Goal: Communication & Community: Connect with others

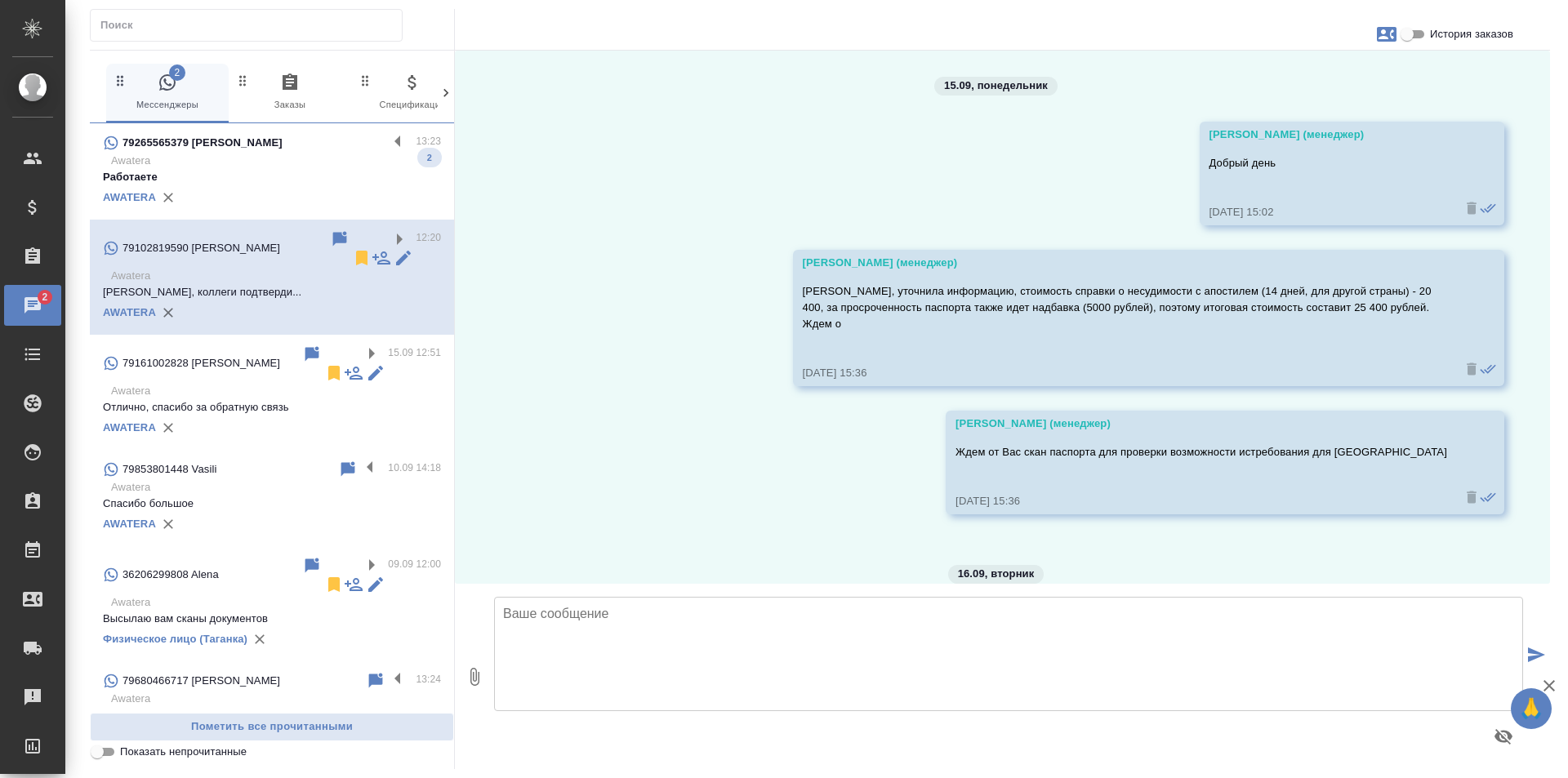
scroll to position [2009, 0]
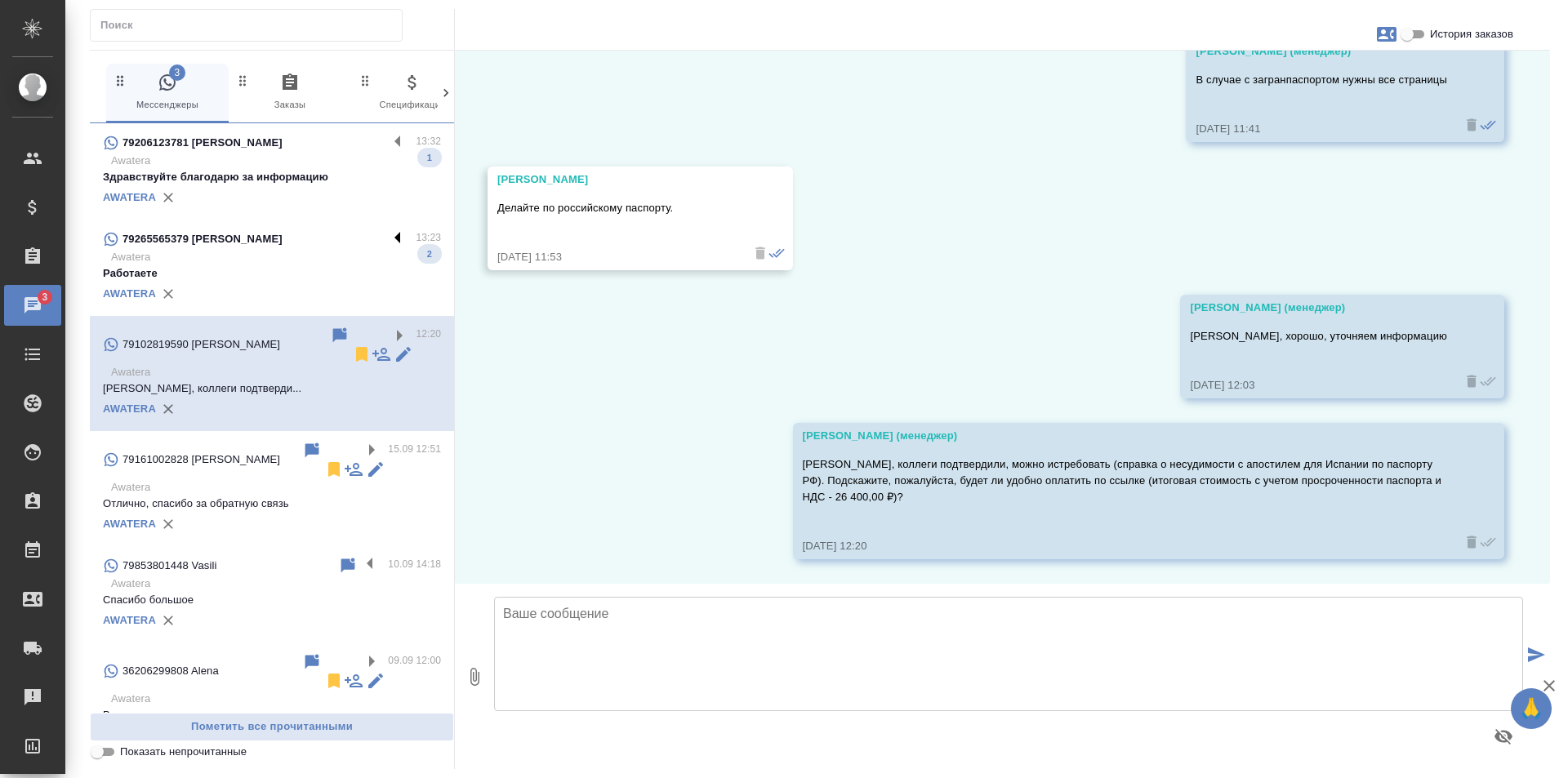
click at [388, 238] on label at bounding box center [402, 239] width 28 height 19
click at [0, 0] on input "checkbox" at bounding box center [0, 0] width 0 height 0
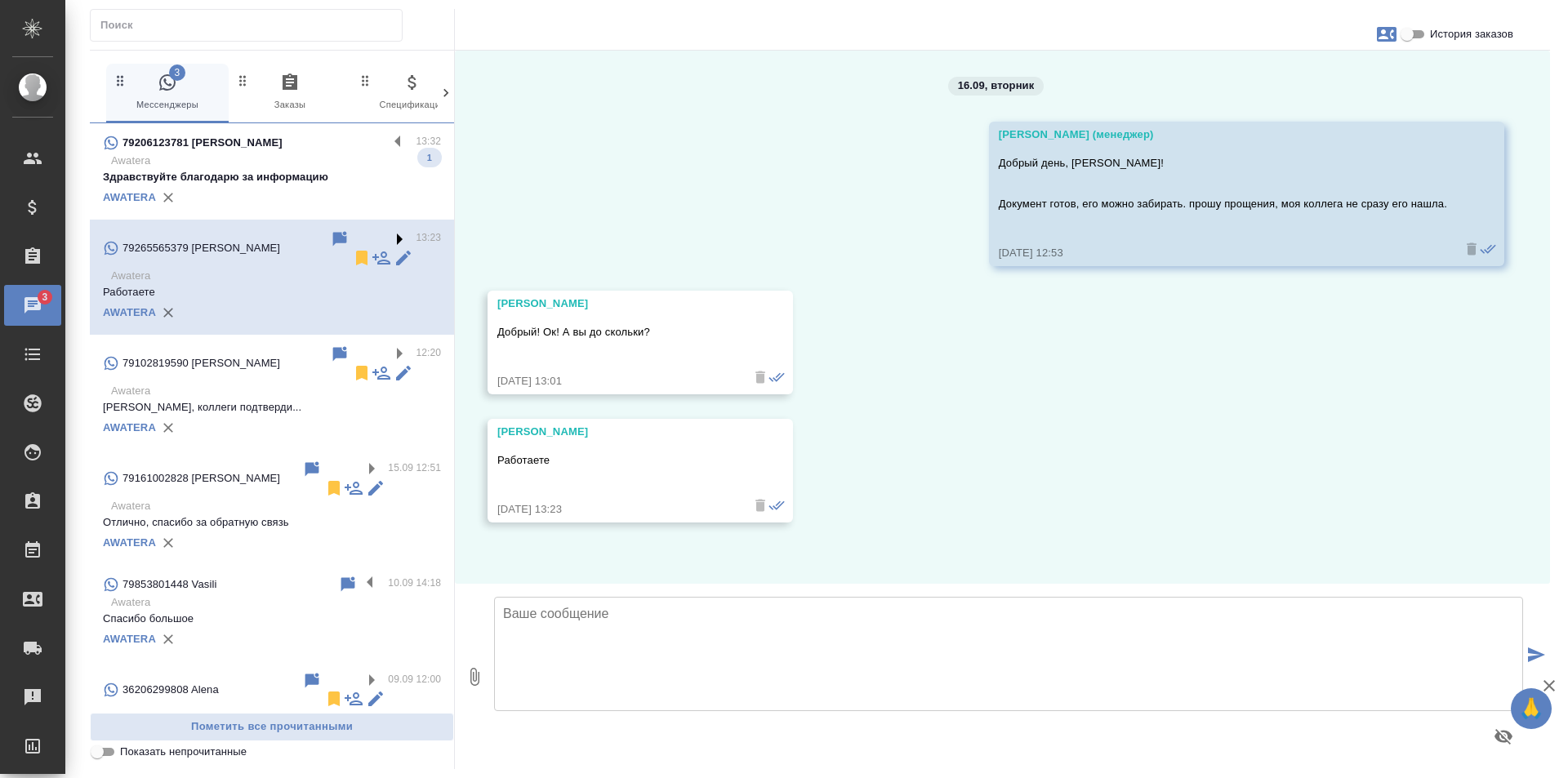
scroll to position [0, 0]
click at [356, 251] on icon at bounding box center [362, 259] width 12 height 15
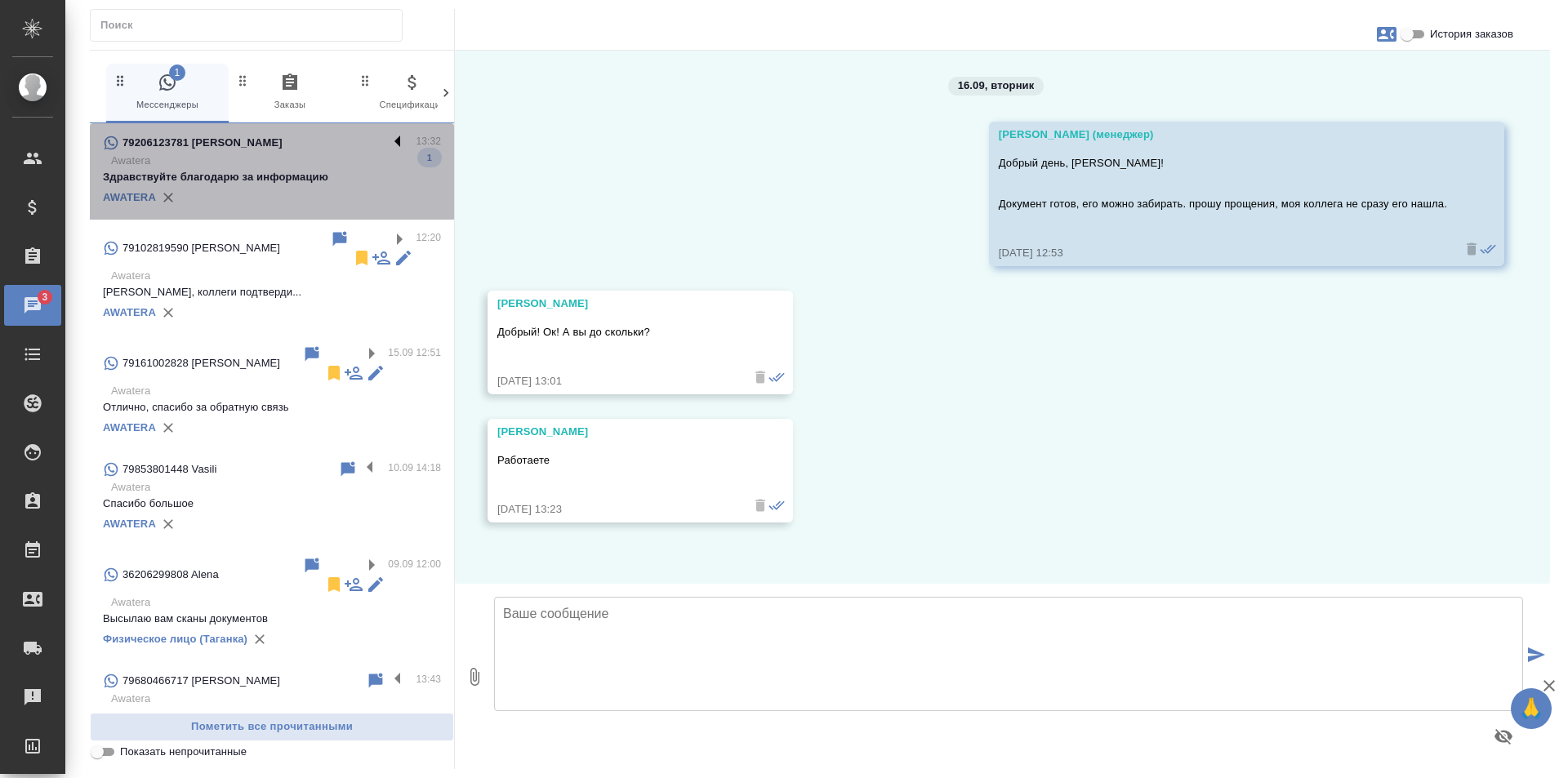
click at [388, 135] on label at bounding box center [402, 142] width 28 height 19
click at [0, 0] on input "checkbox" at bounding box center [0, 0] width 0 height 0
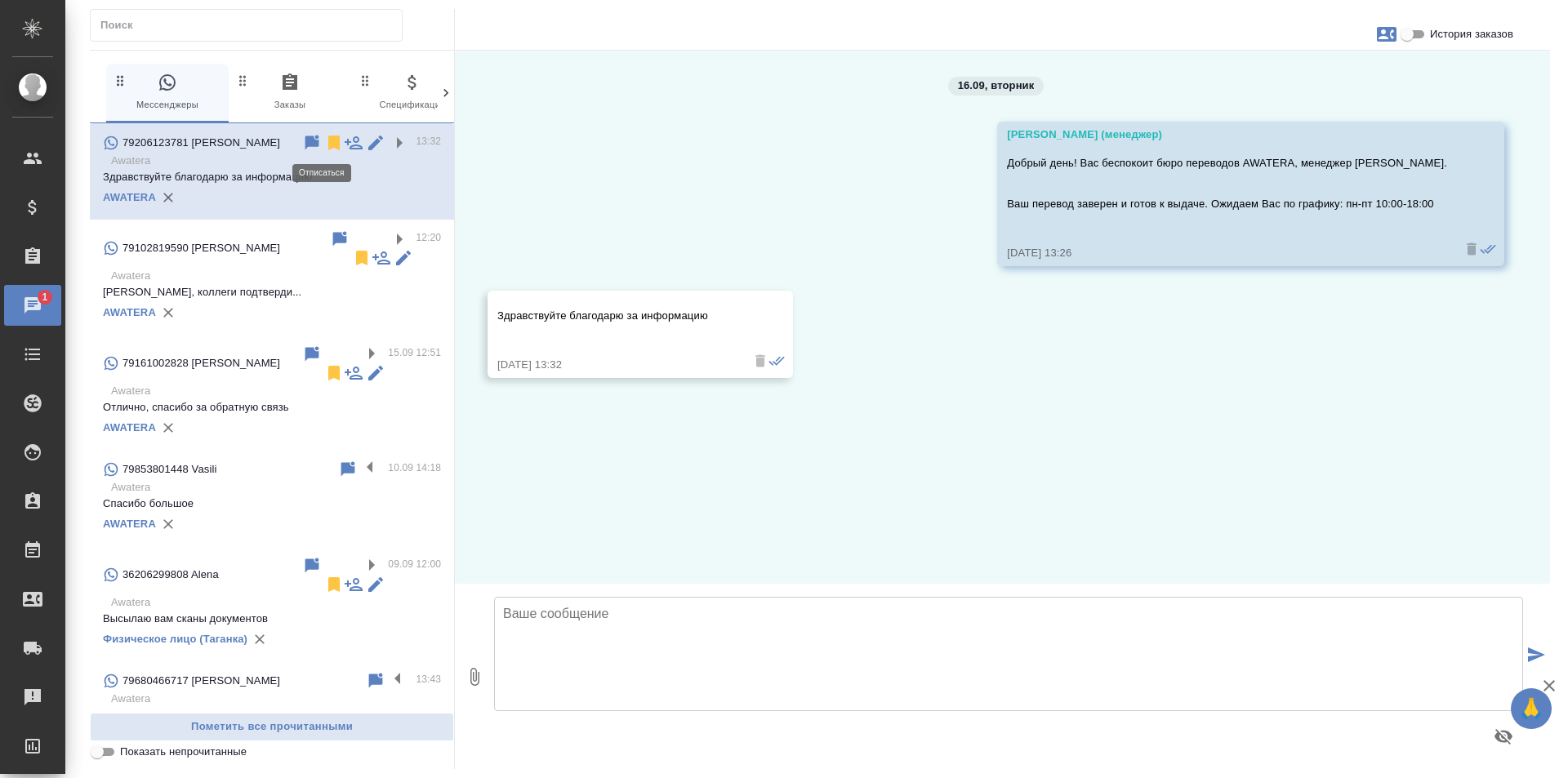
click at [328, 143] on icon at bounding box center [334, 143] width 12 height 15
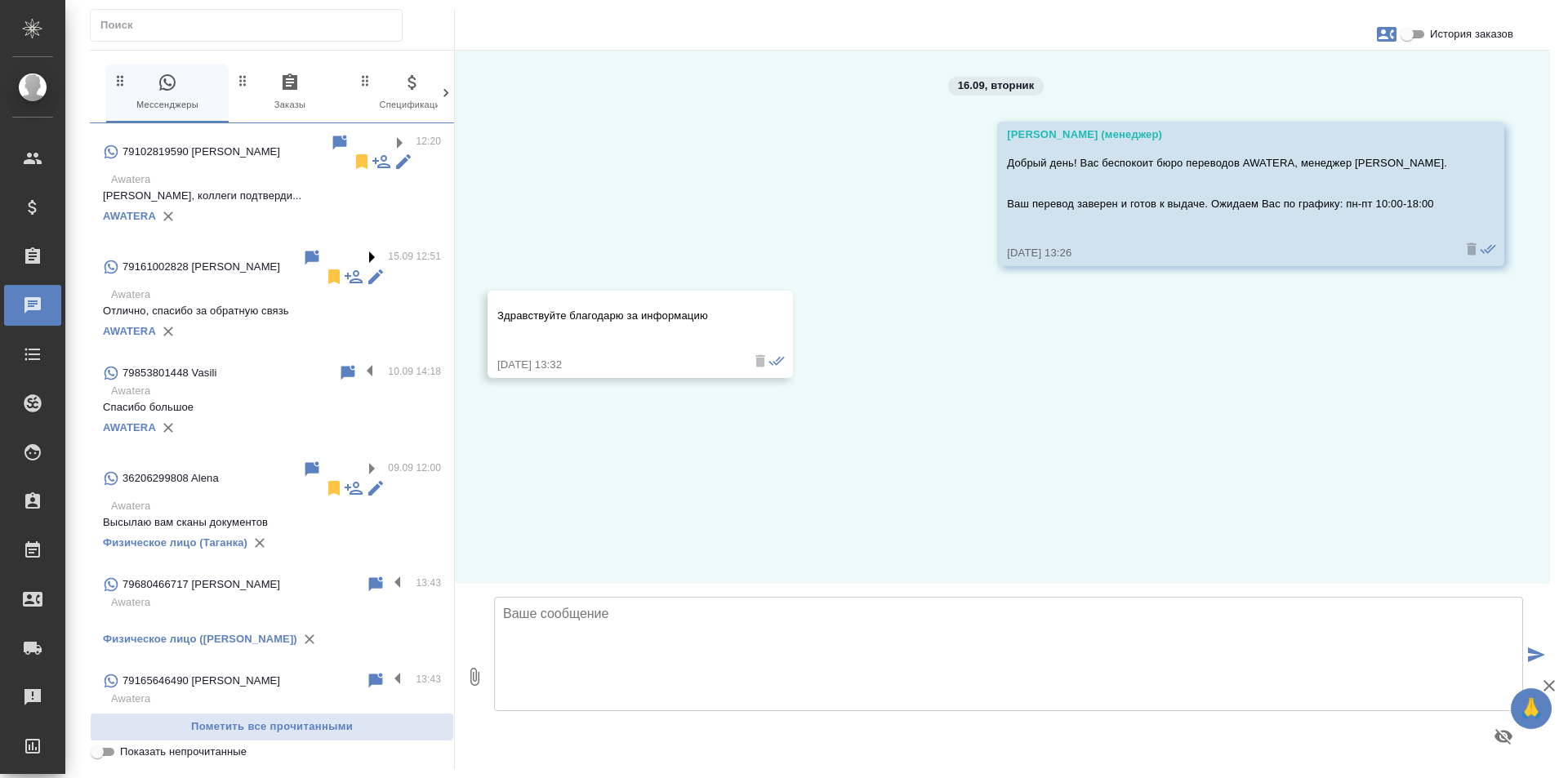
click at [361, 251] on label at bounding box center [374, 258] width 28 height 19
click at [0, 0] on input "checkbox" at bounding box center [0, 0] width 0 height 0
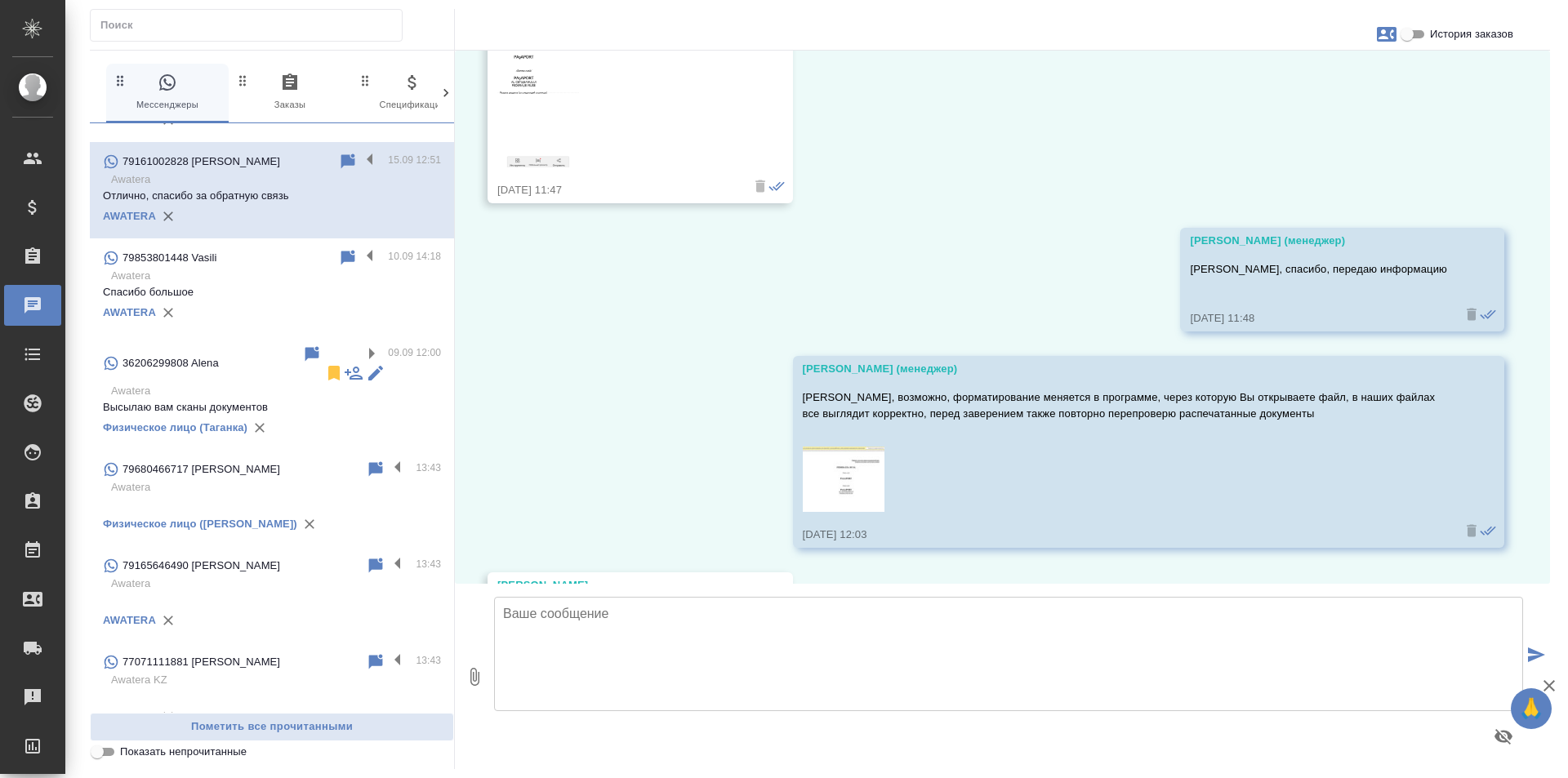
scroll to position [98, 0]
click at [388, 458] on label at bounding box center [402, 467] width 28 height 19
click at [0, 0] on input "checkbox" at bounding box center [0, 0] width 0 height 0
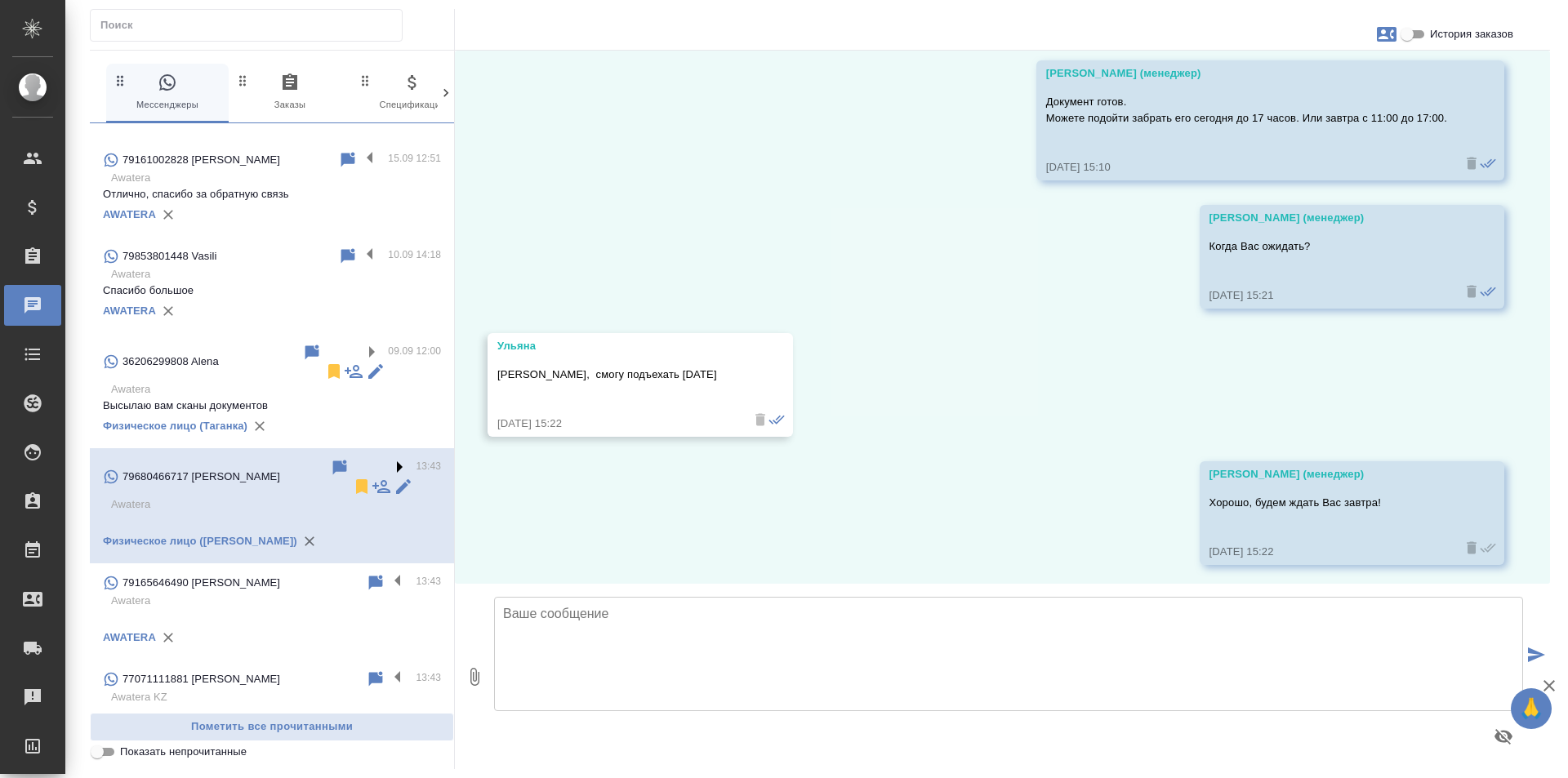
scroll to position [3782, 0]
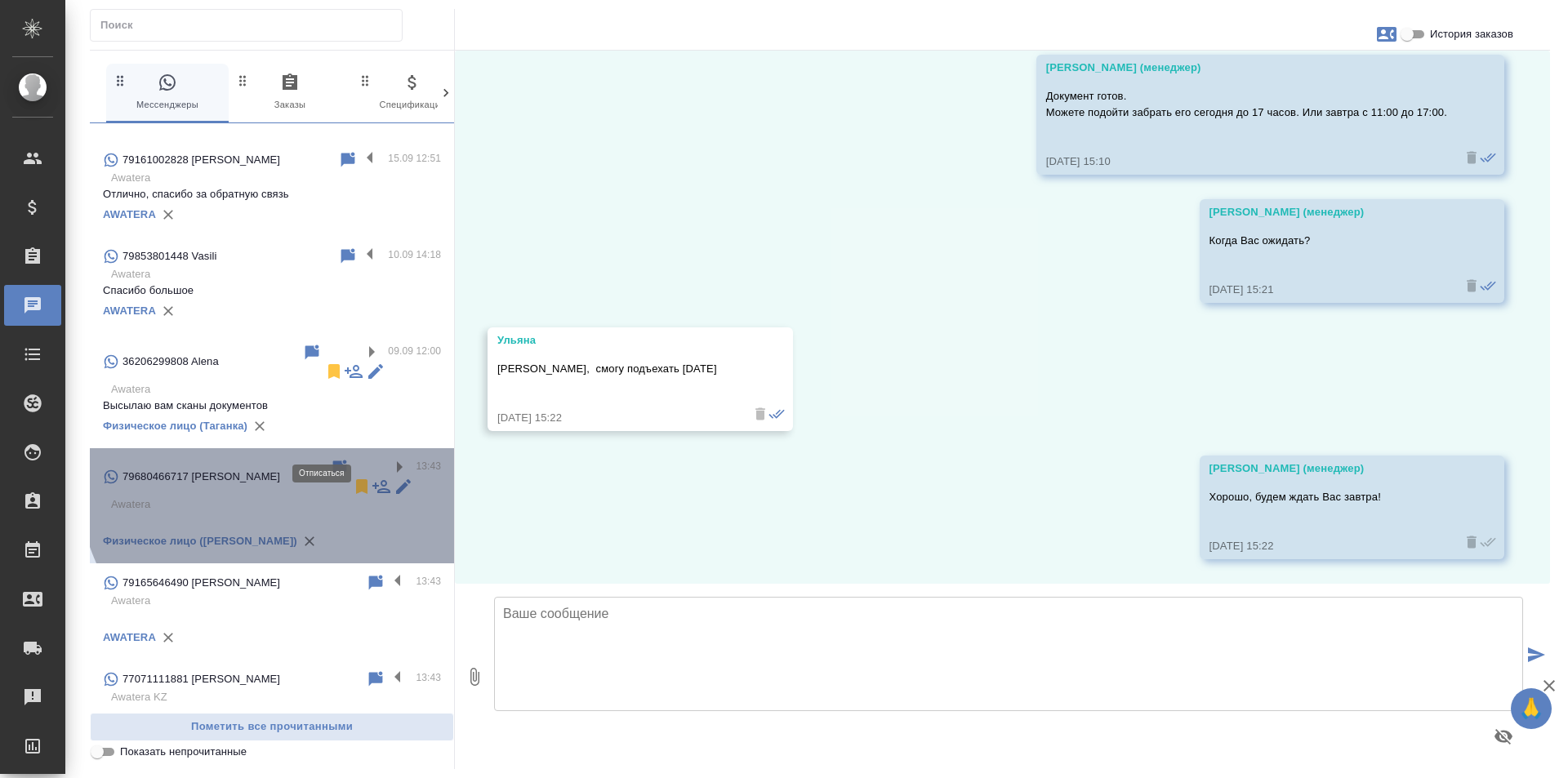
click at [356, 479] on icon at bounding box center [362, 486] width 12 height 15
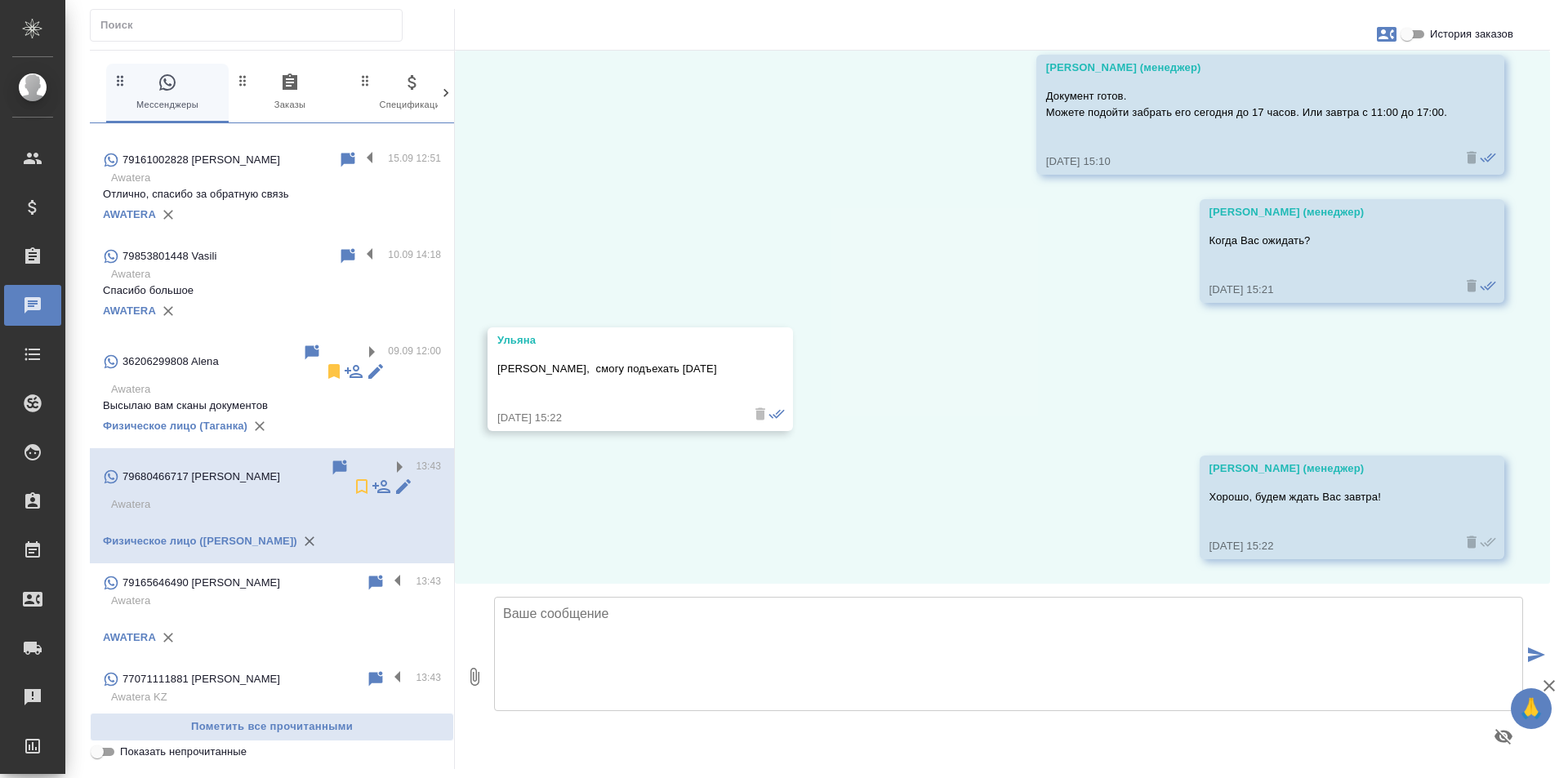
scroll to position [2, 0]
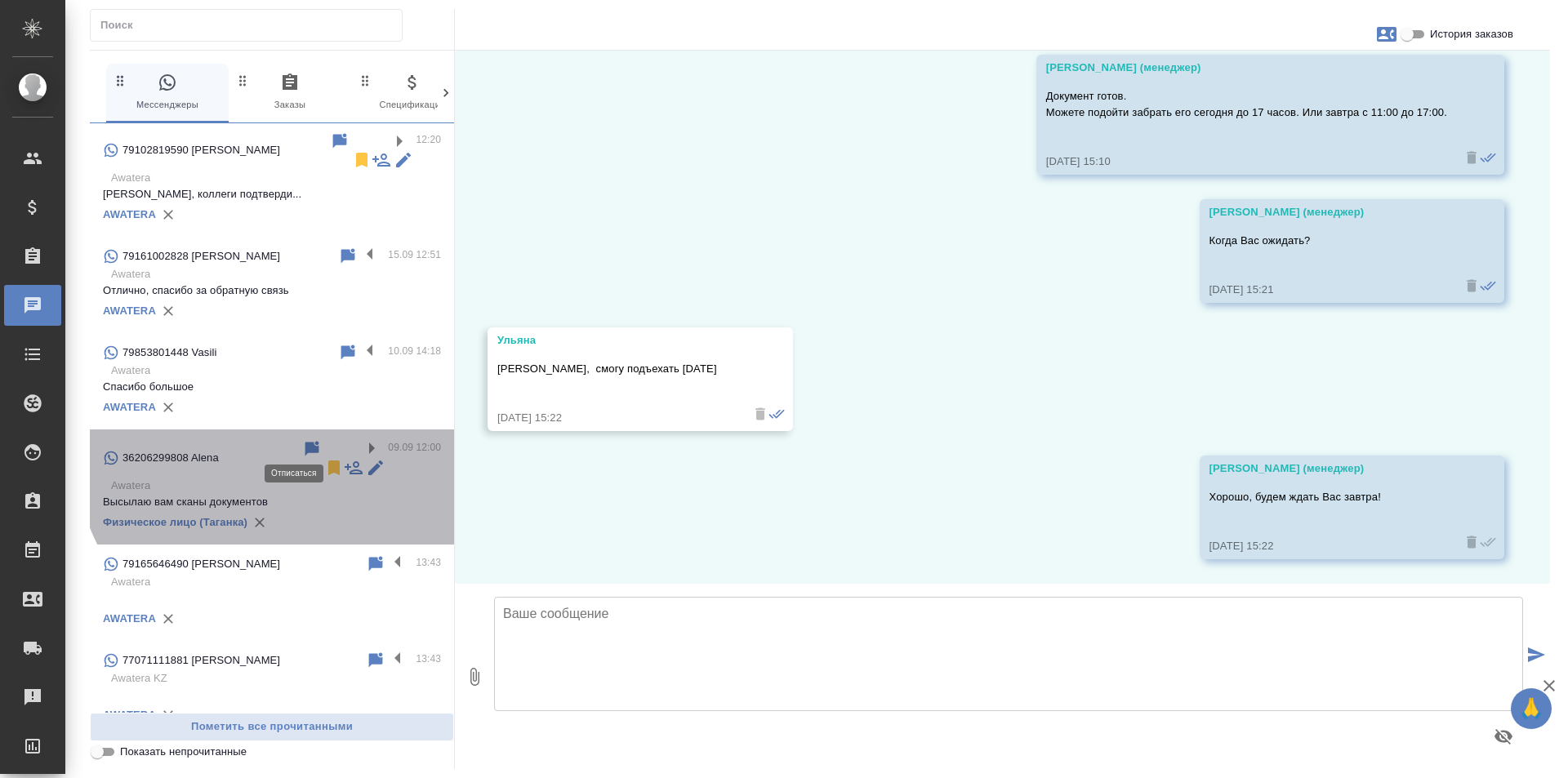
click at [328, 461] on icon at bounding box center [334, 468] width 12 height 15
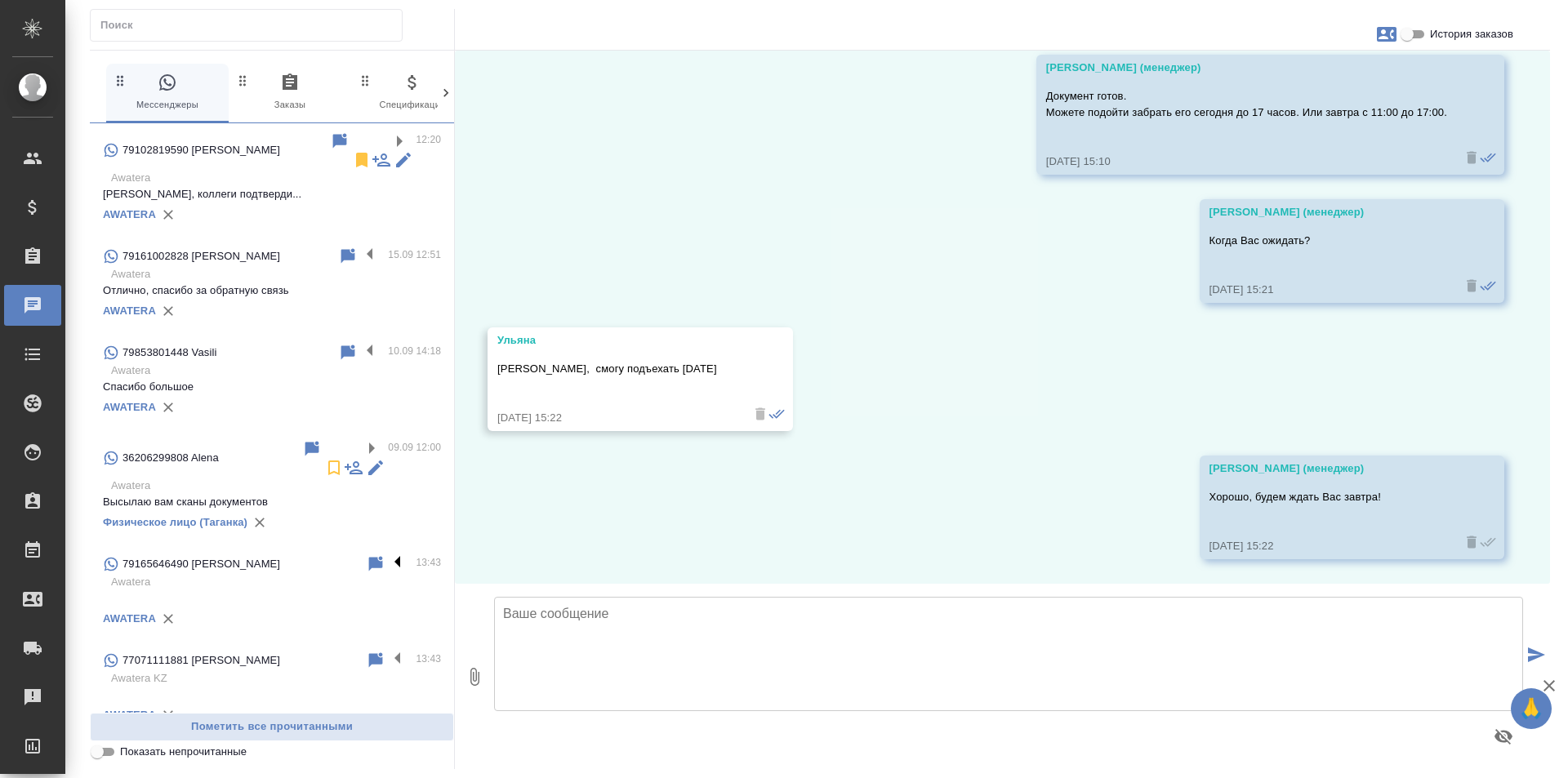
scroll to position [0, 0]
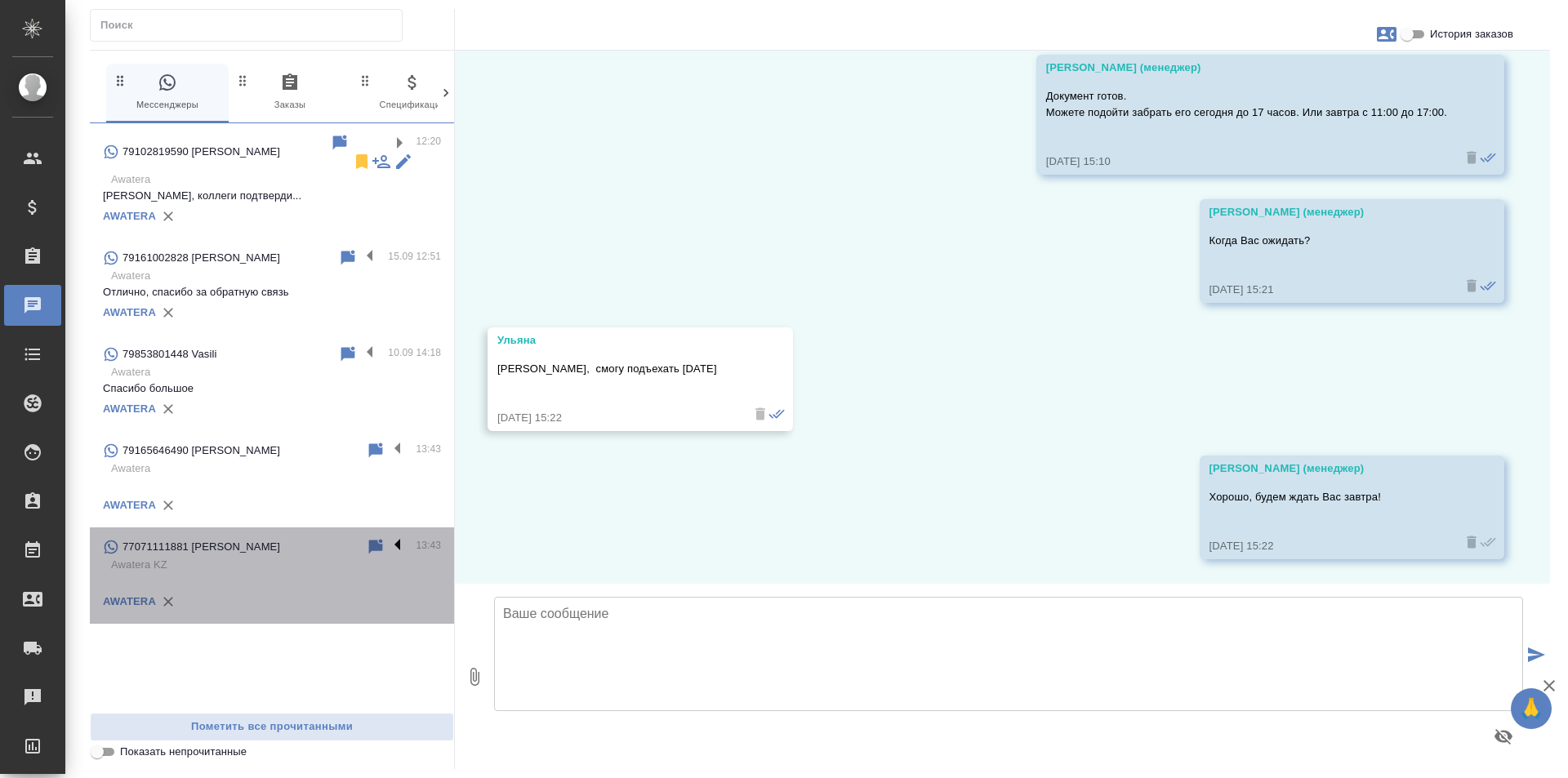
click at [397, 538] on label at bounding box center [402, 547] width 28 height 19
click at [0, 0] on input "checkbox" at bounding box center [0, 0] width 0 height 0
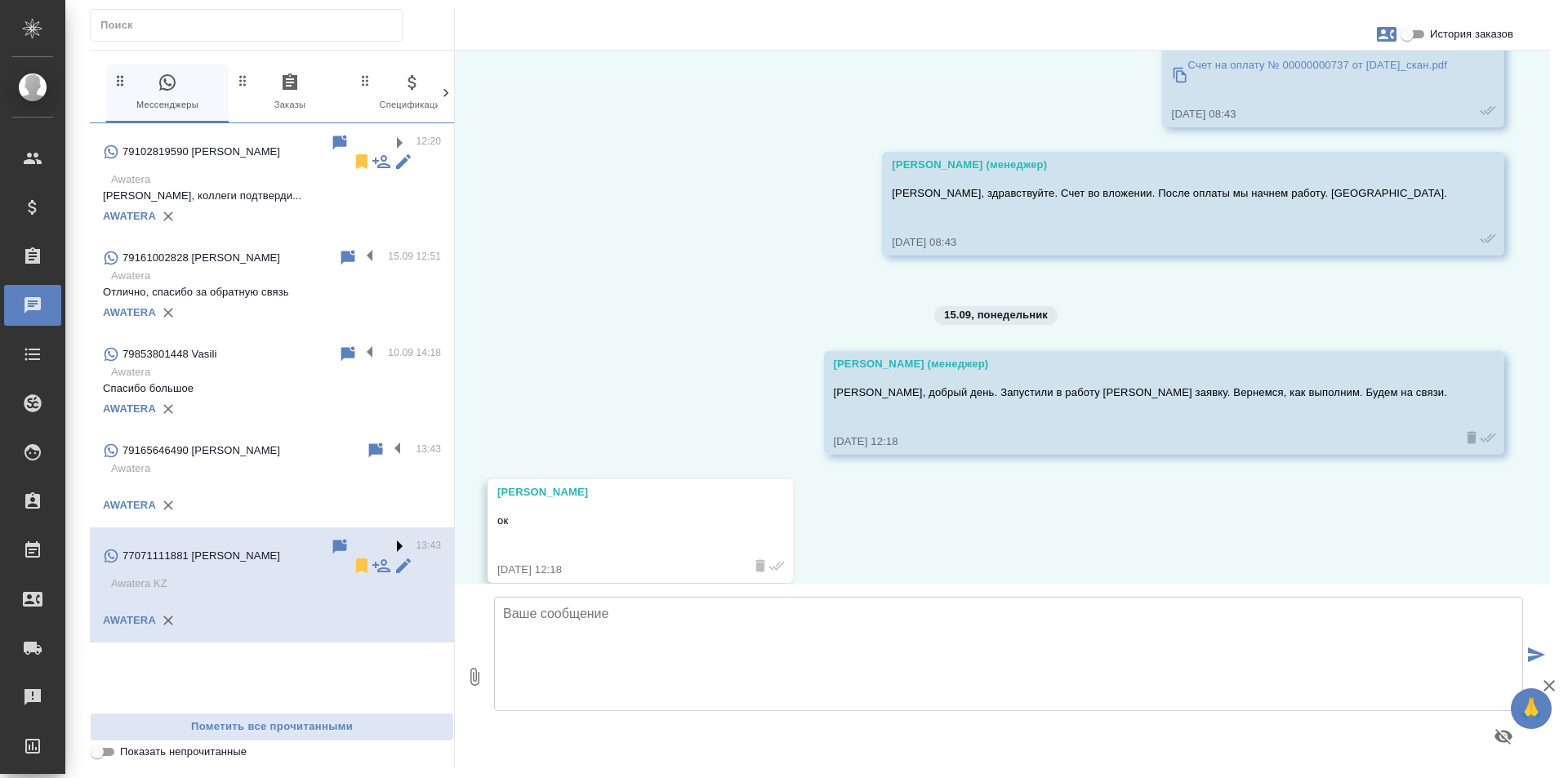
scroll to position [9568, 0]
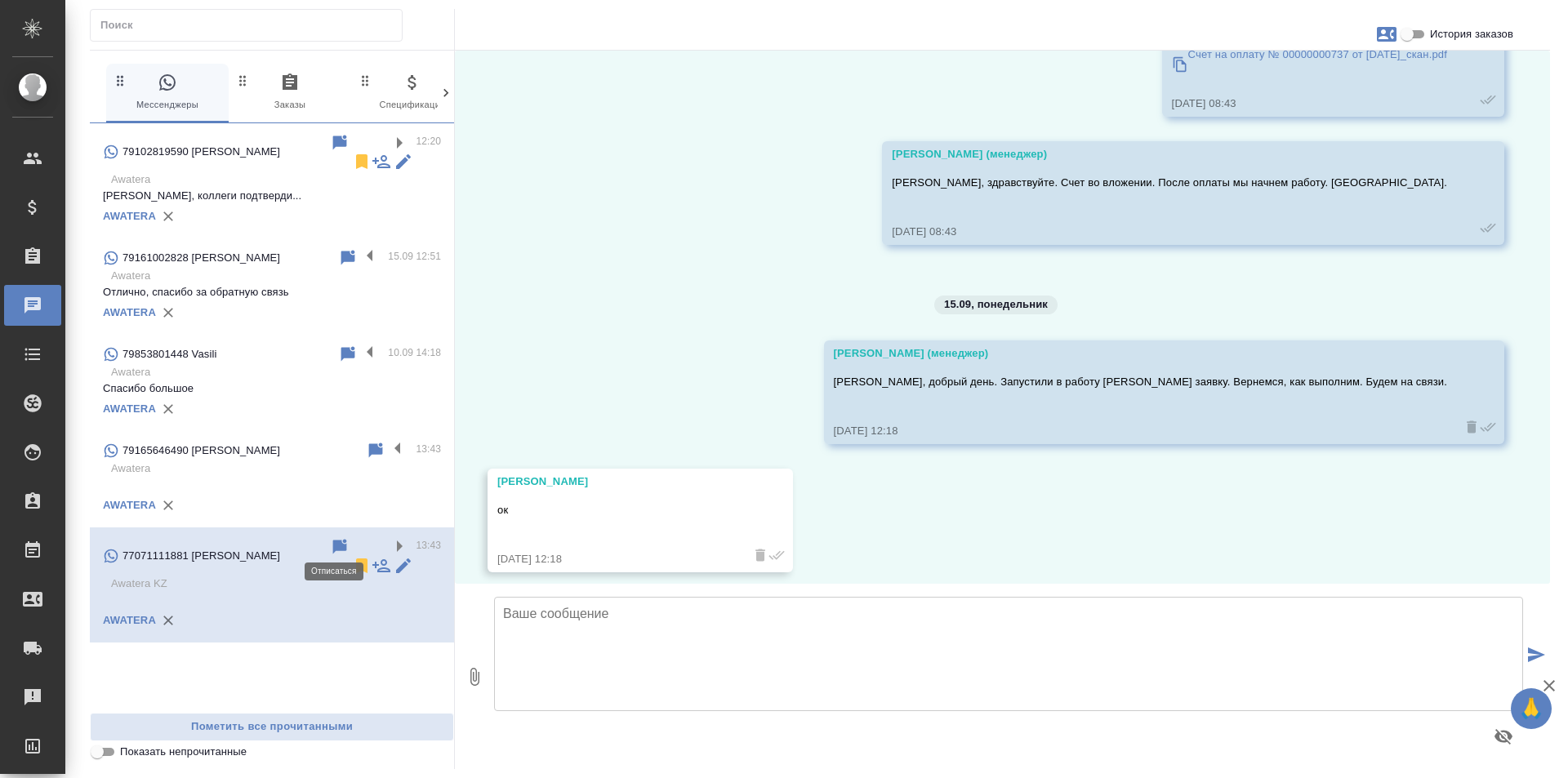
click at [356, 558] on icon at bounding box center [362, 566] width 12 height 15
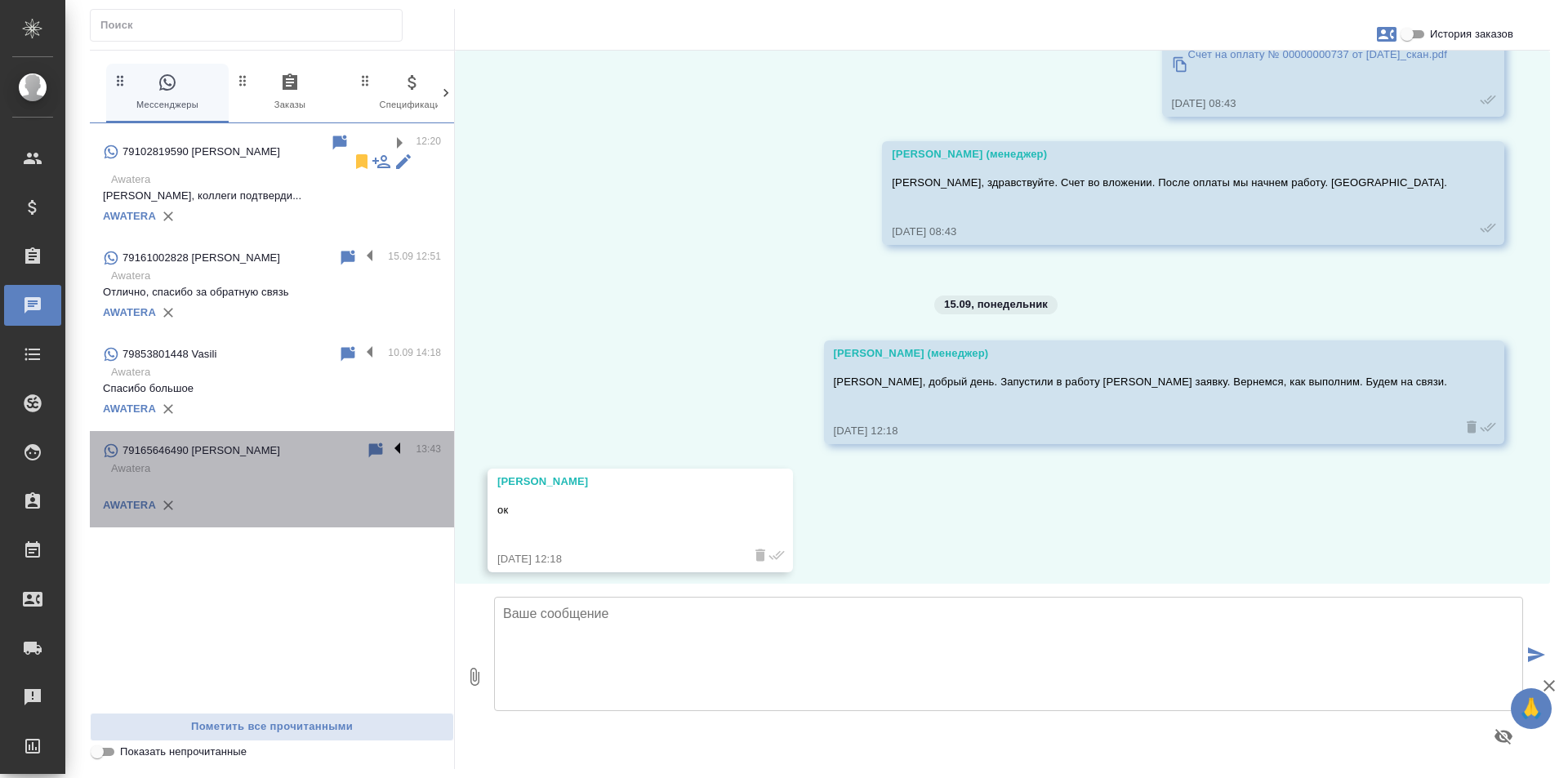
click at [397, 447] on label at bounding box center [402, 450] width 28 height 19
click at [0, 0] on input "checkbox" at bounding box center [0, 0] width 0 height 0
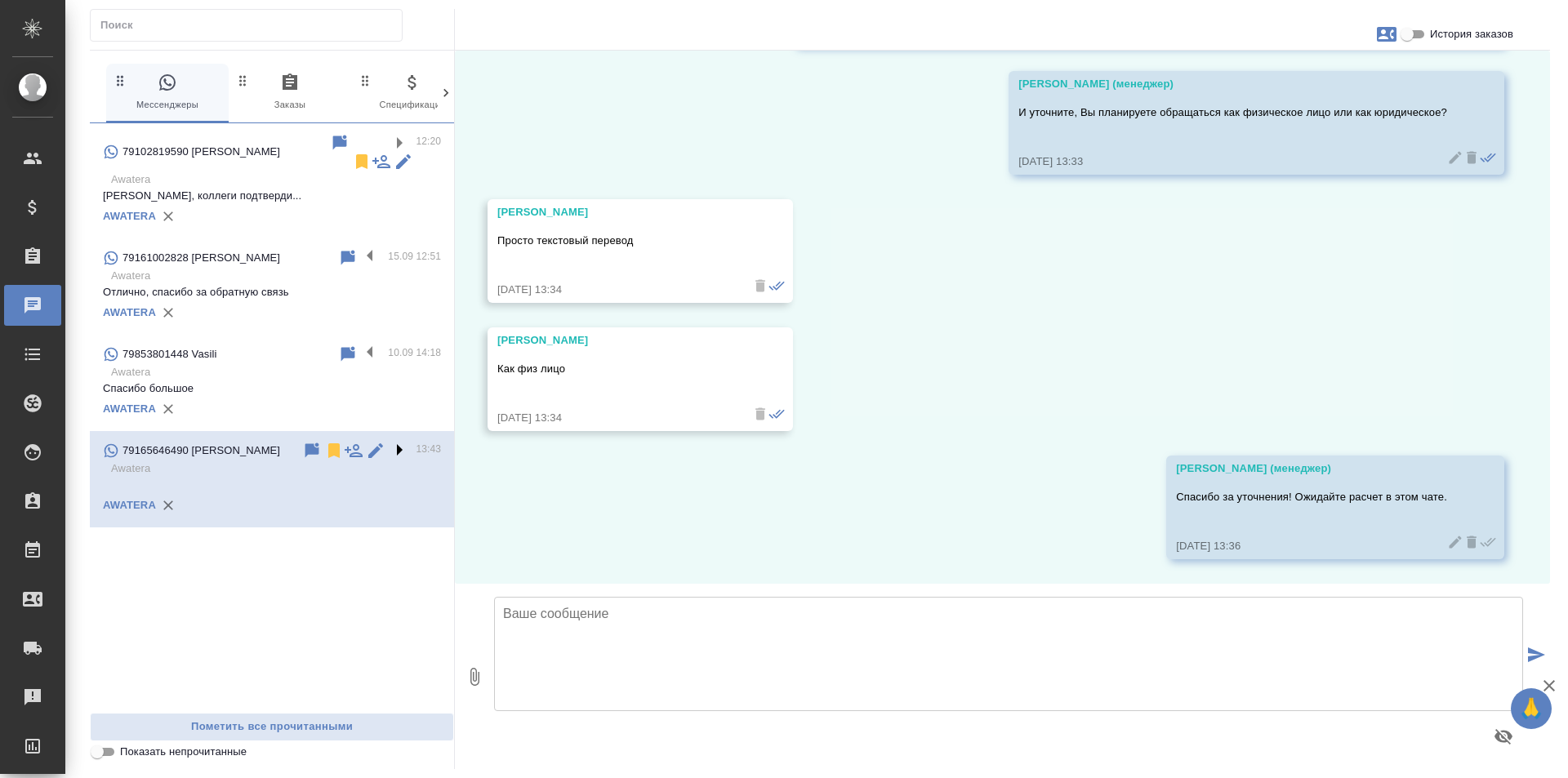
scroll to position [724, 0]
click at [335, 444] on icon at bounding box center [334, 451] width 12 height 15
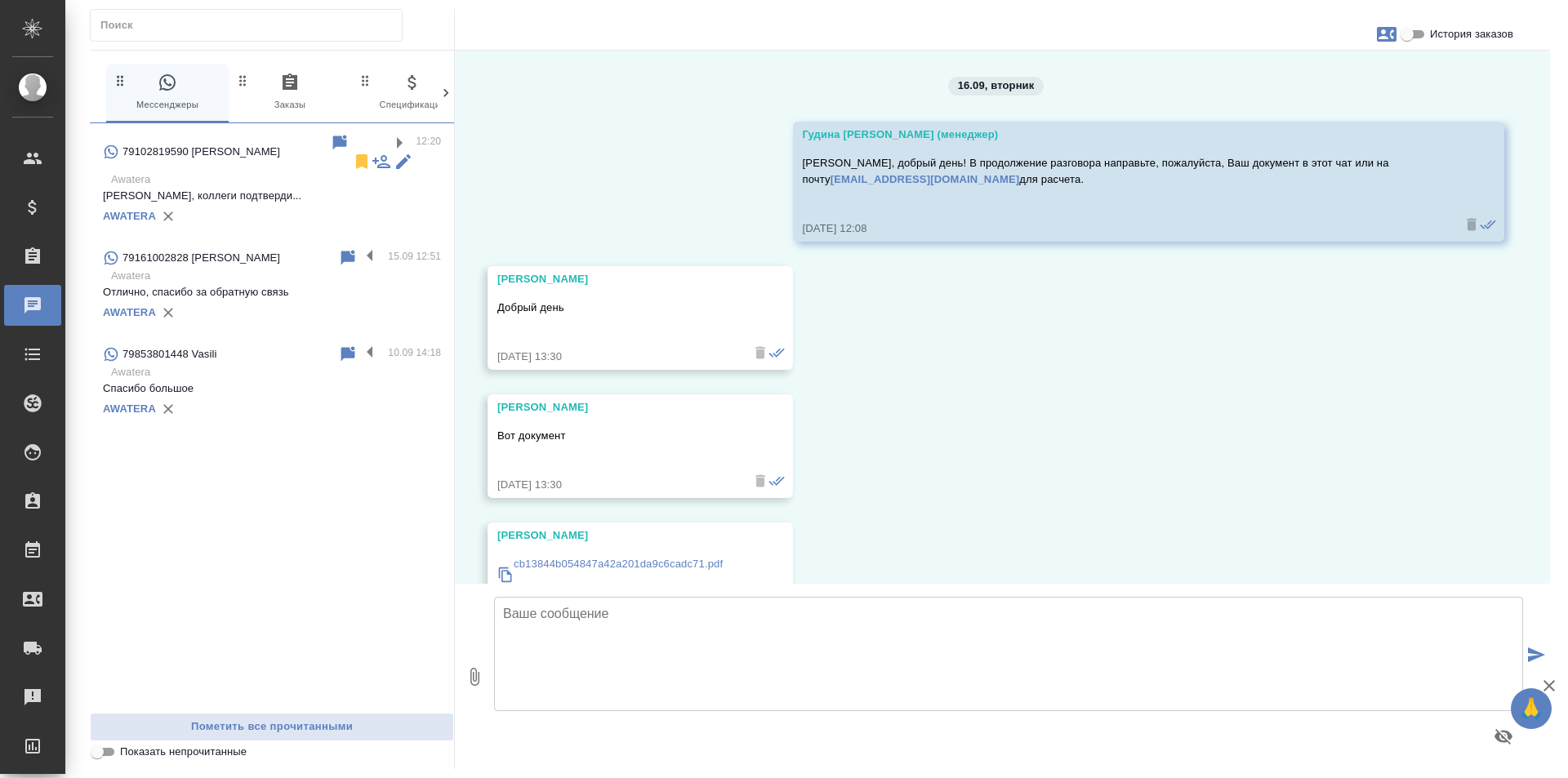
scroll to position [724, 0]
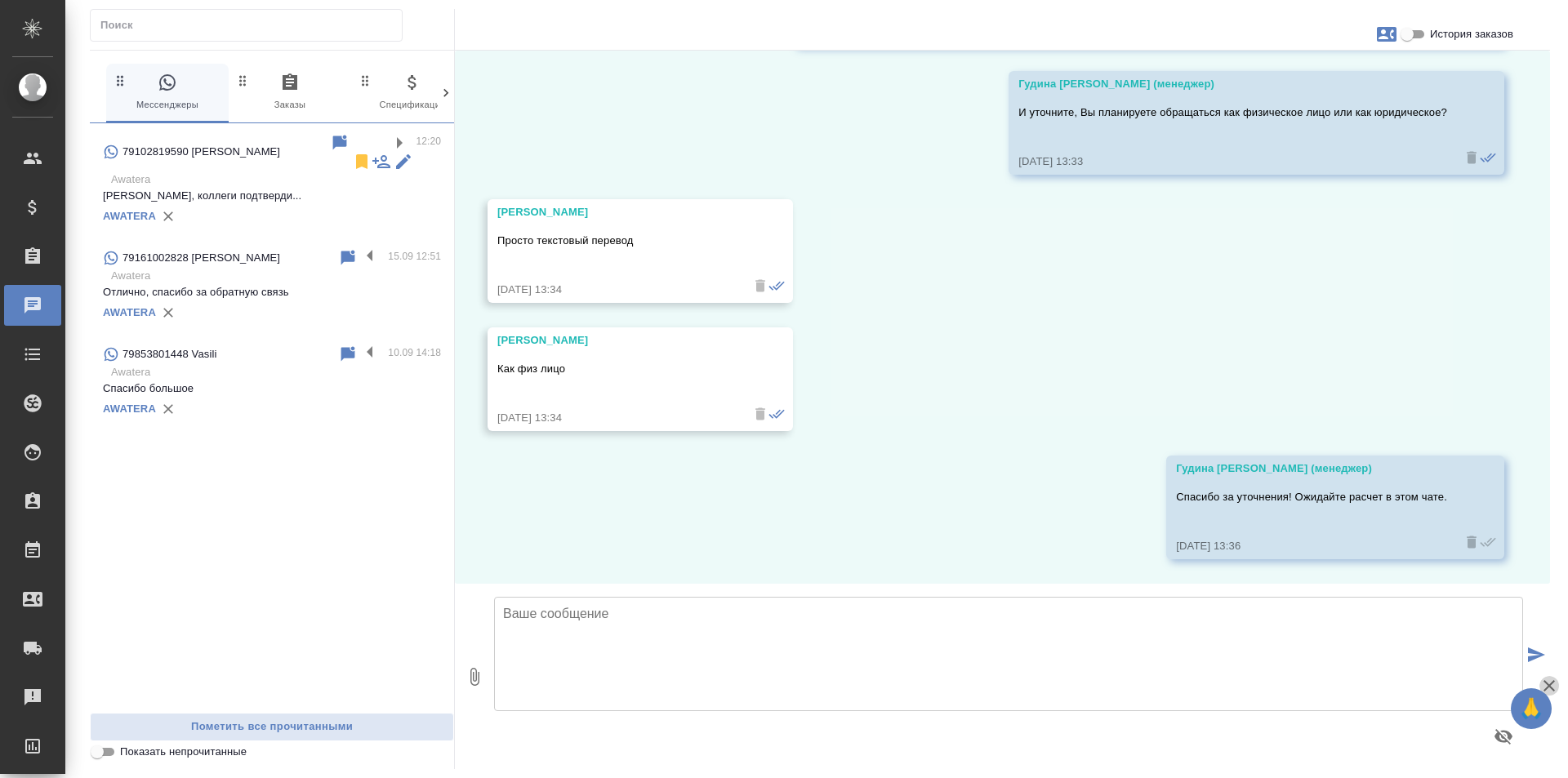
click at [1558, 689] on icon "button" at bounding box center [1550, 686] width 20 height 20
click at [293, 284] on p "Отлично, спасибо за обратную связь" at bounding box center [272, 292] width 338 height 17
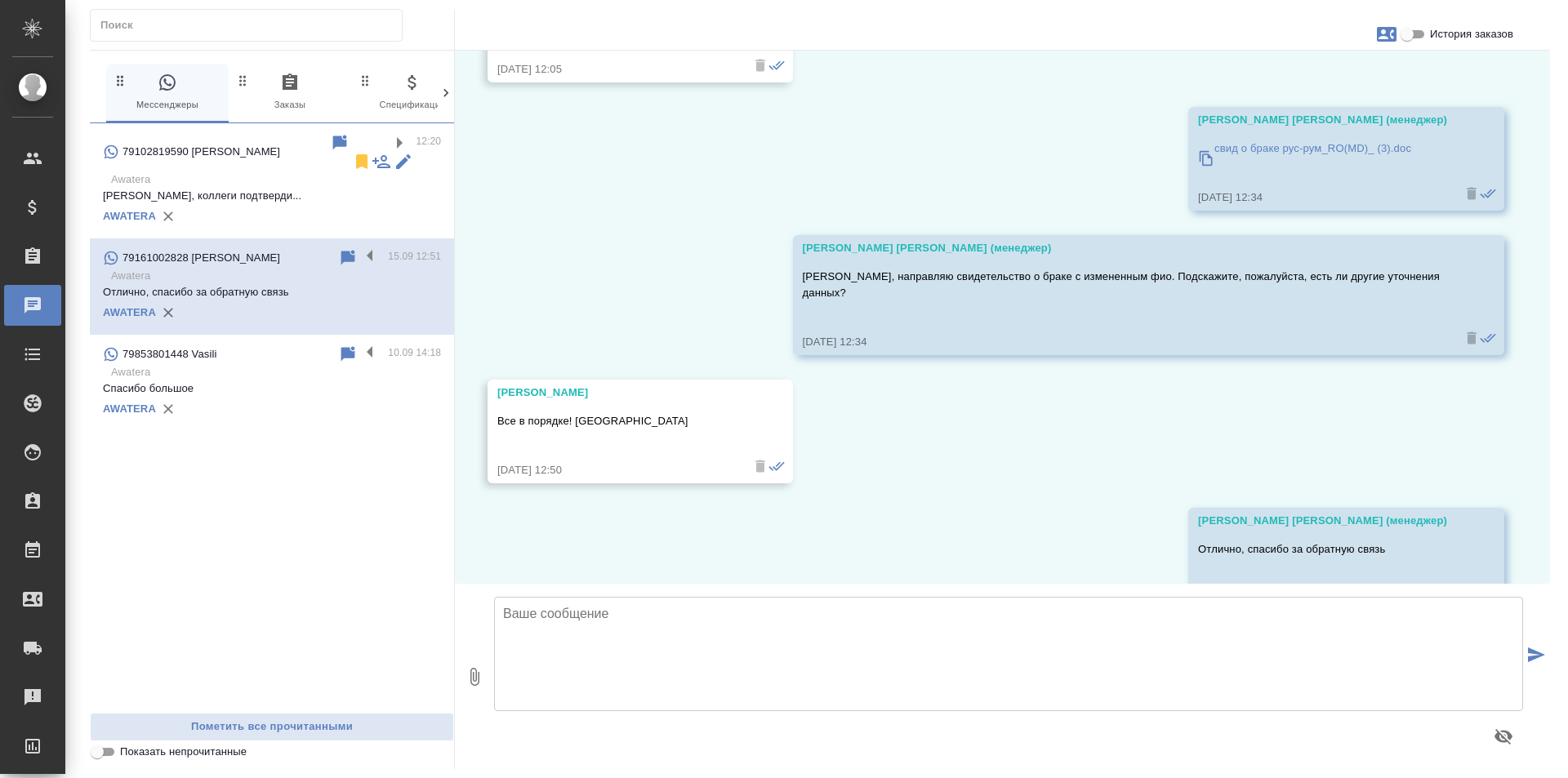
scroll to position [3547, 0]
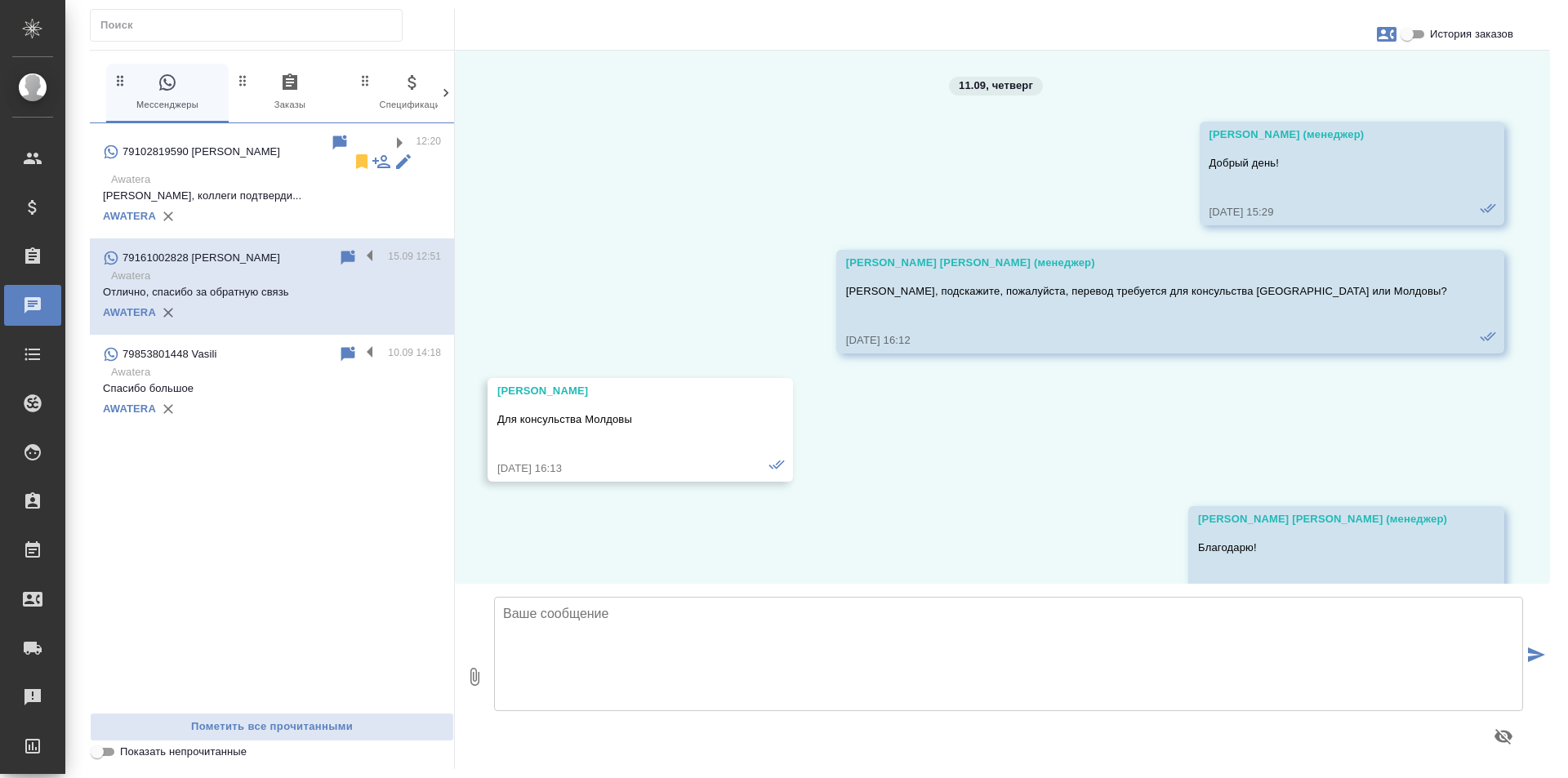
scroll to position [3547, 0]
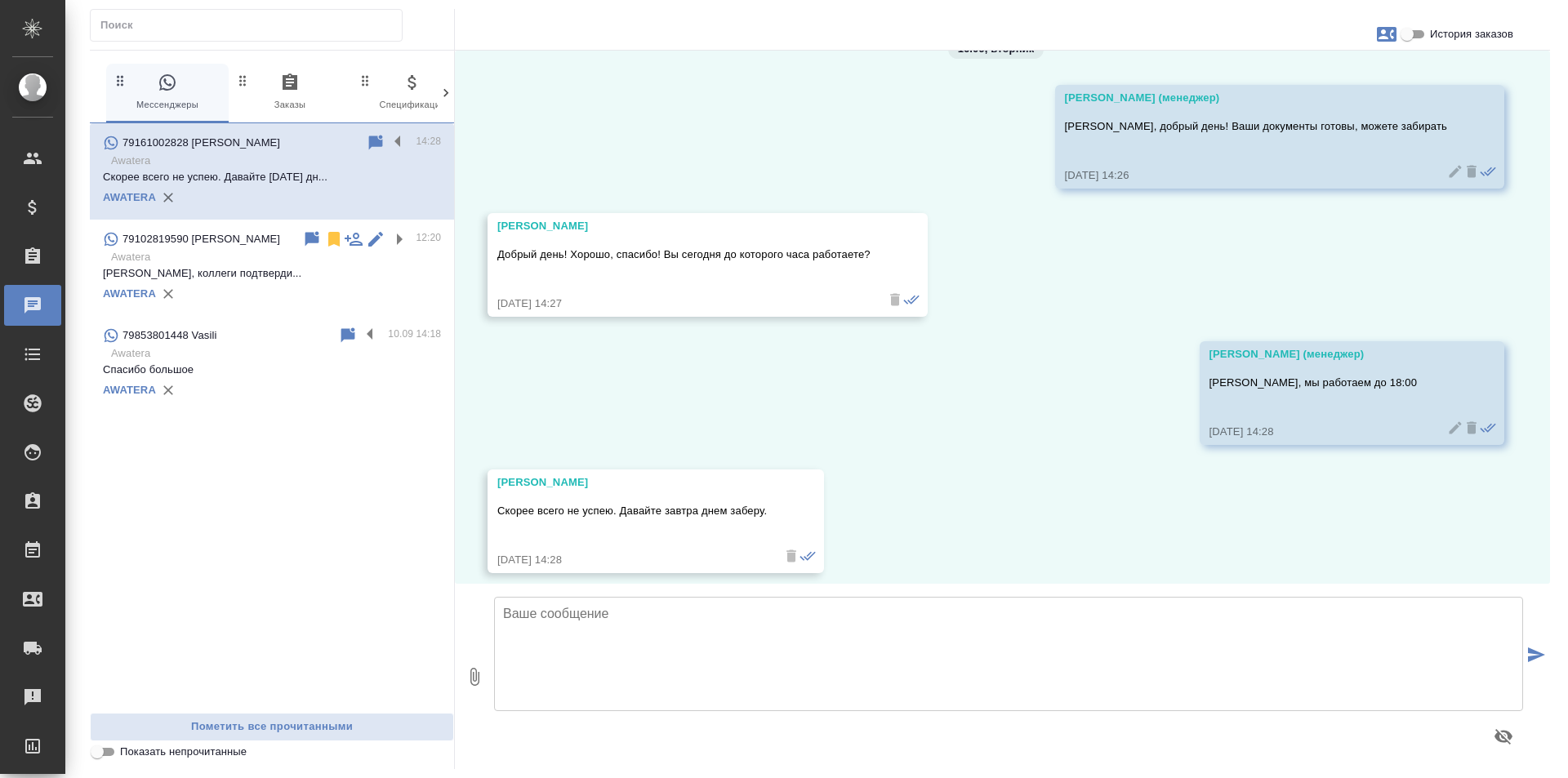
scroll to position [4259, 0]
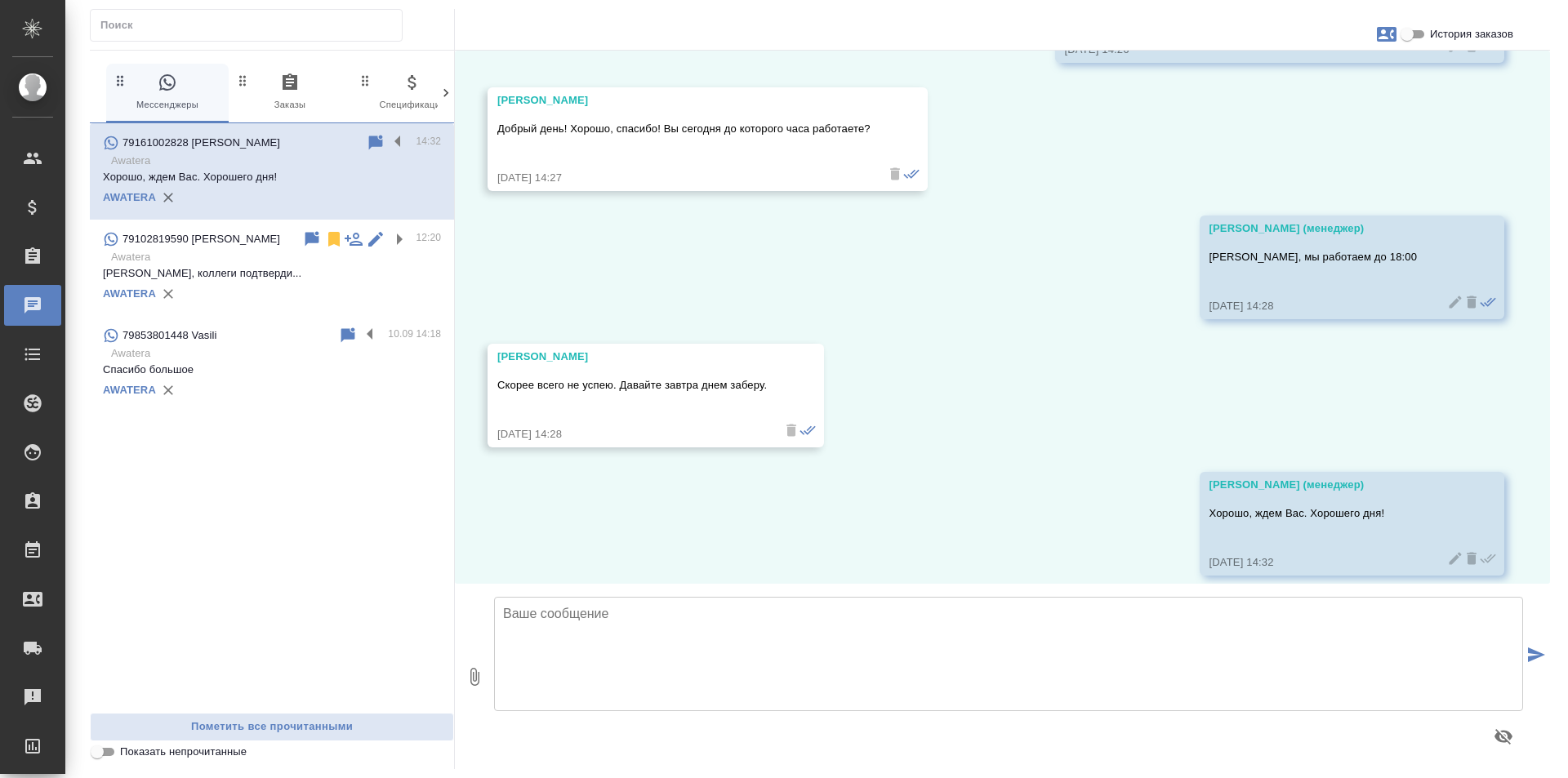
click at [268, 396] on div "AWATERA" at bounding box center [272, 391] width 338 height 25
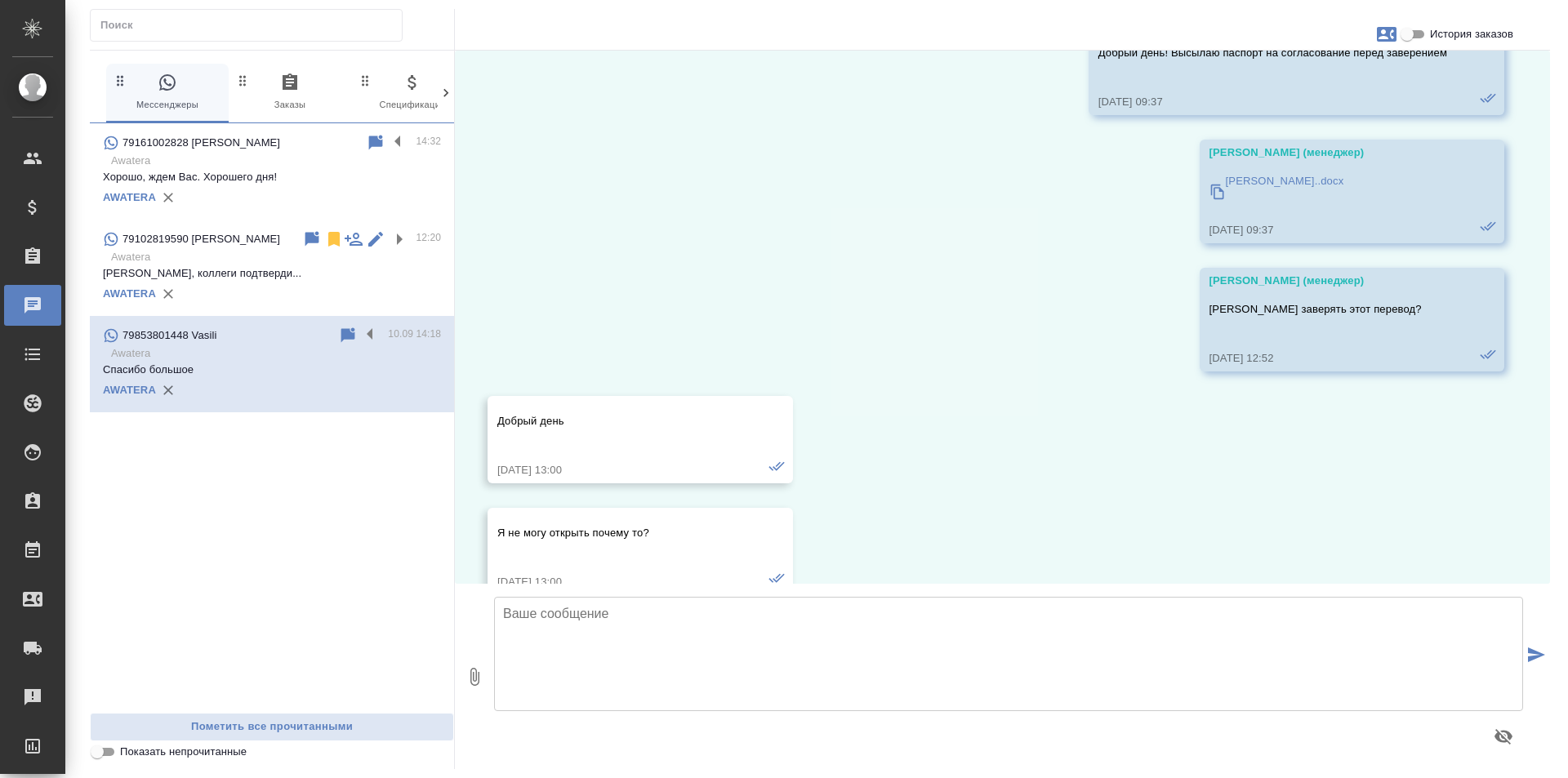
scroll to position [8275, 0]
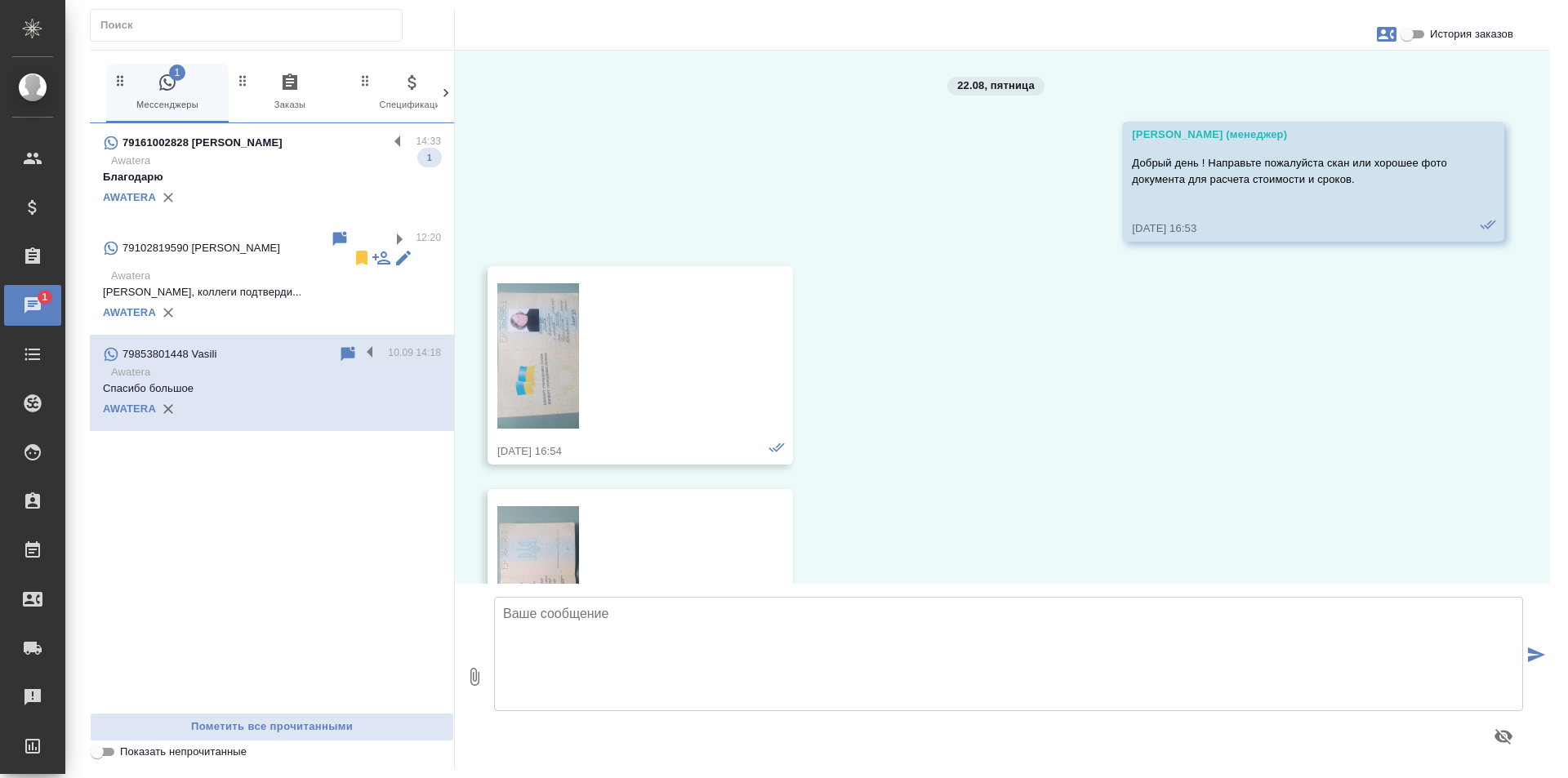
scroll to position [16132, 0]
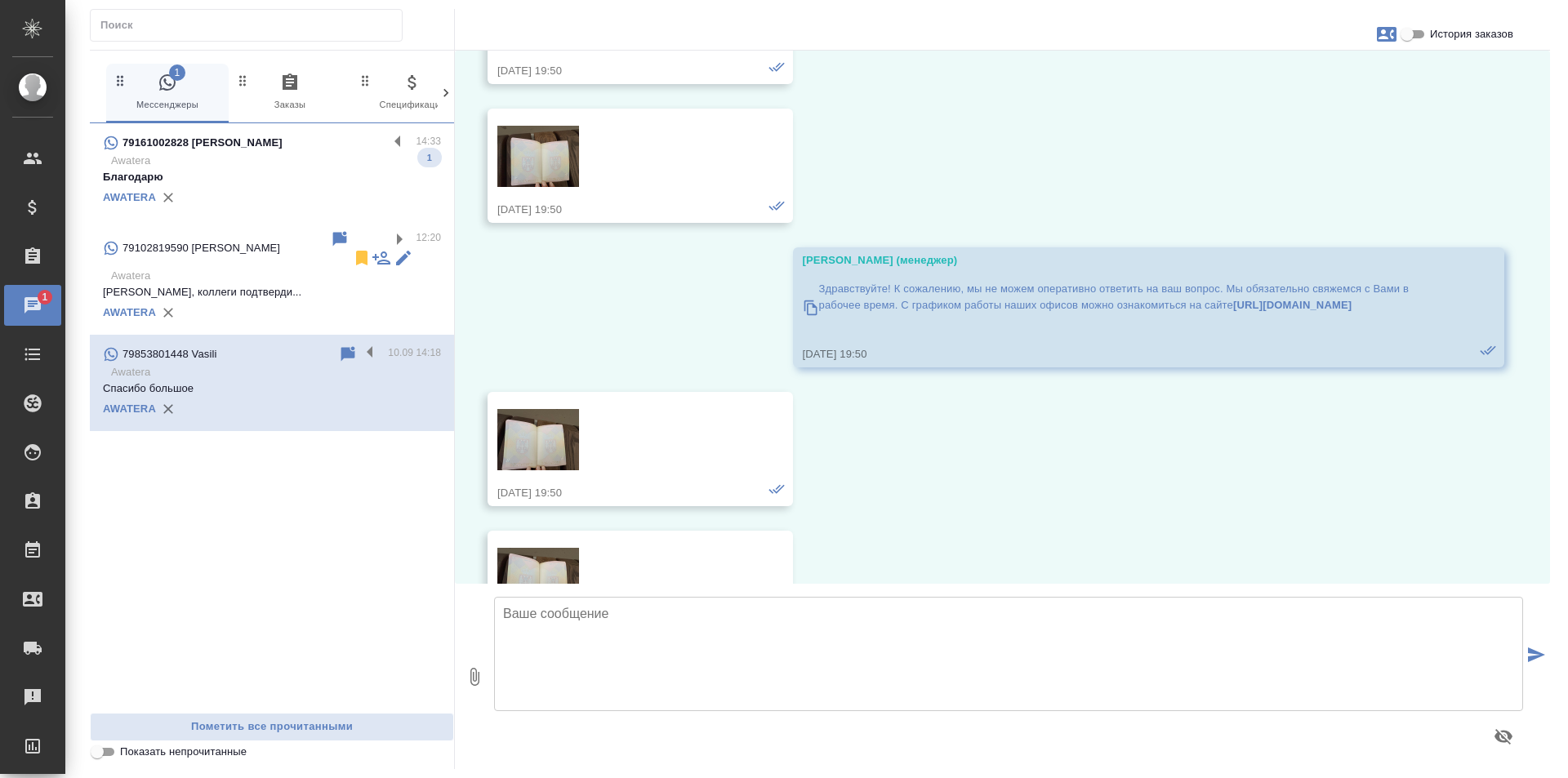
click at [245, 149] on div "79161002828 [PERSON_NAME]" at bounding box center [245, 143] width 285 height 20
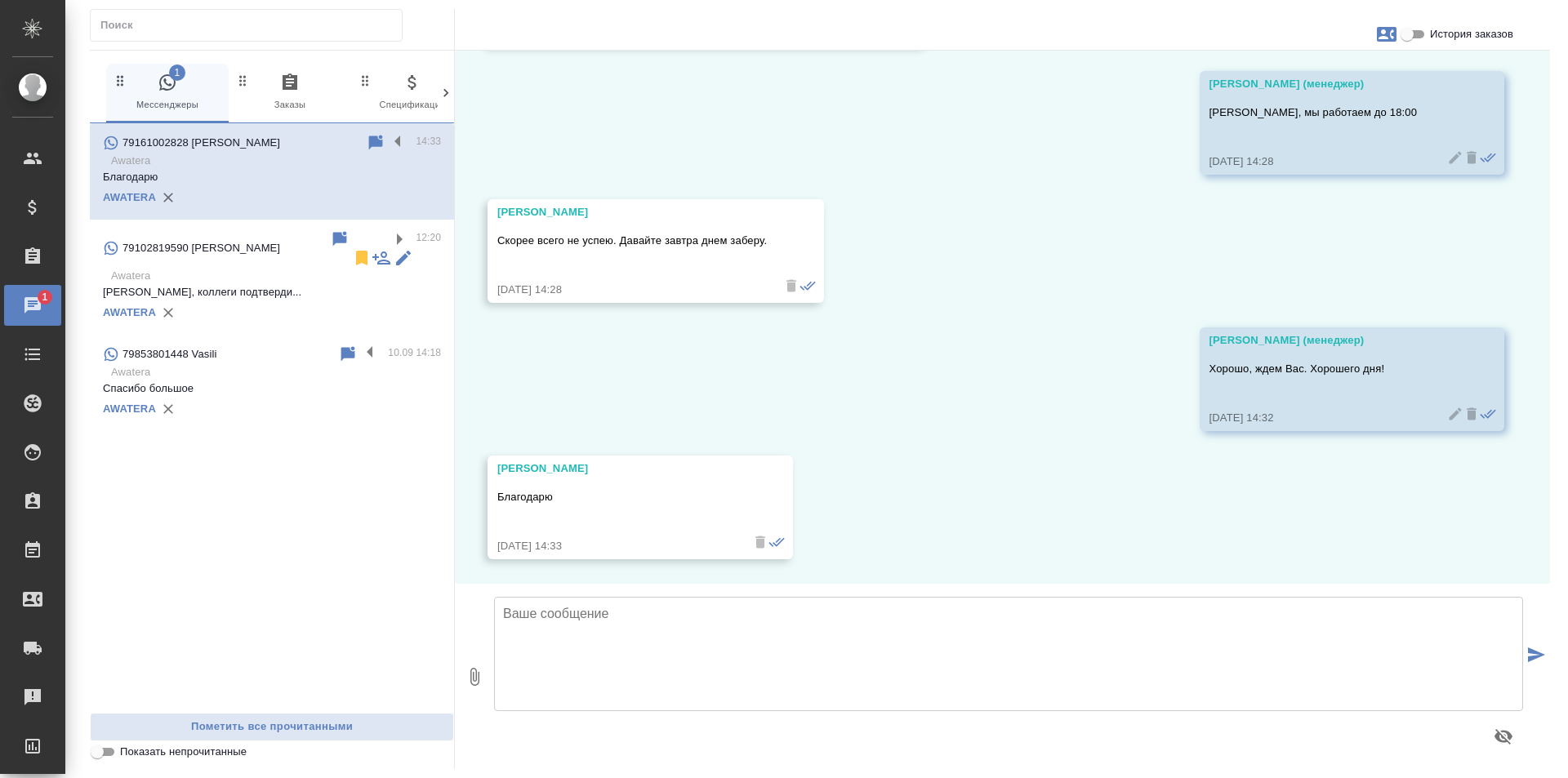
scroll to position [4388, 0]
